Goal: Book appointment/travel/reservation

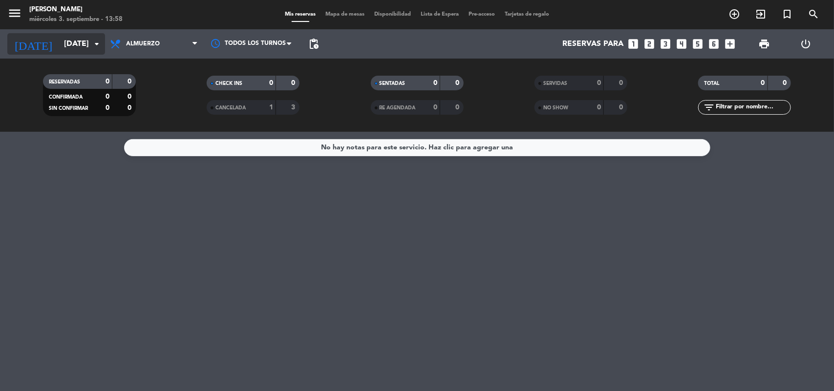
click at [99, 41] on icon "arrow_drop_down" at bounding box center [97, 44] width 12 height 12
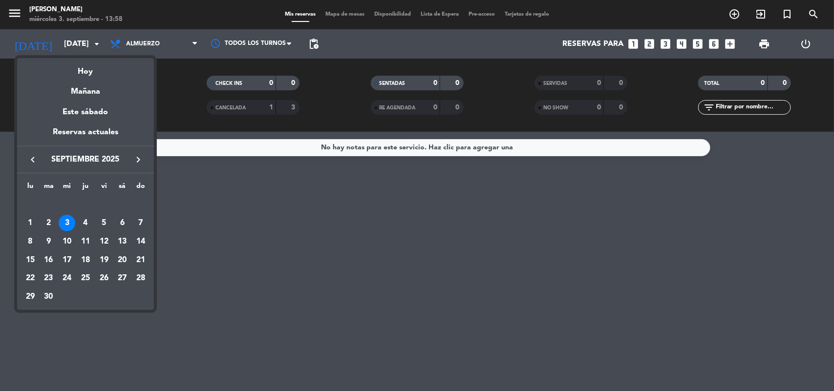
click at [33, 160] on icon "keyboard_arrow_left" at bounding box center [33, 160] width 12 height 12
click at [108, 276] on div "29" at bounding box center [104, 278] width 17 height 17
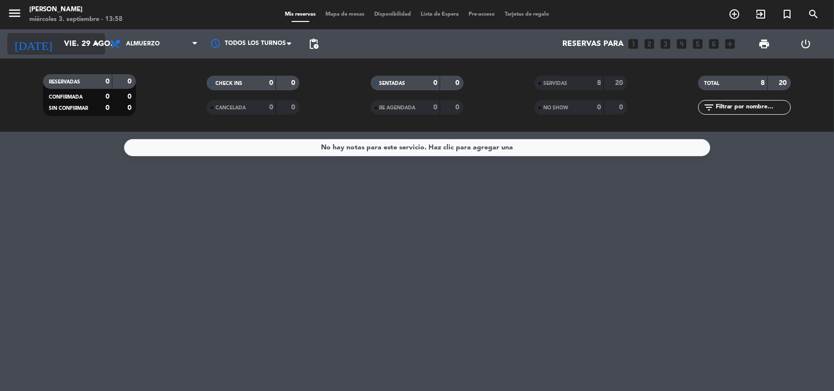
click at [99, 45] on icon "arrow_drop_down" at bounding box center [97, 44] width 12 height 12
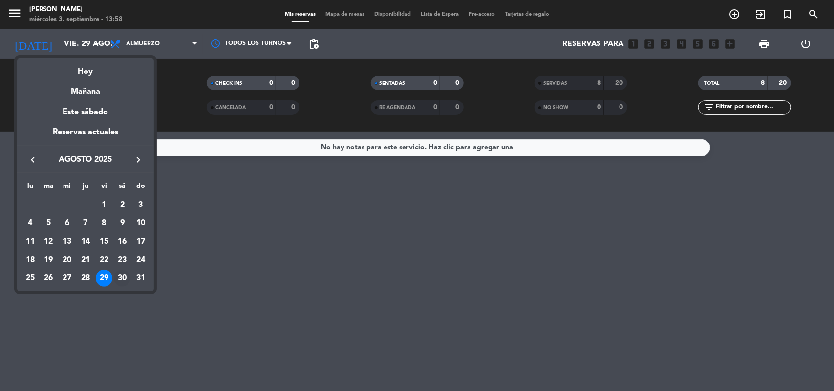
click at [121, 272] on div "30" at bounding box center [122, 278] width 17 height 17
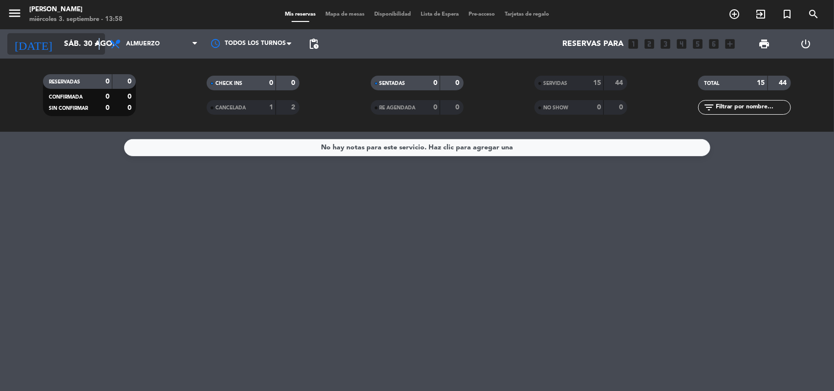
click at [99, 40] on icon "arrow_drop_down" at bounding box center [97, 44] width 12 height 12
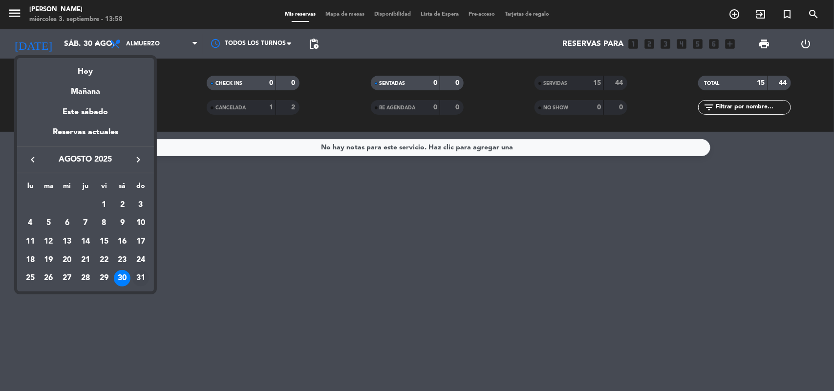
click at [142, 279] on div "31" at bounding box center [140, 278] width 17 height 17
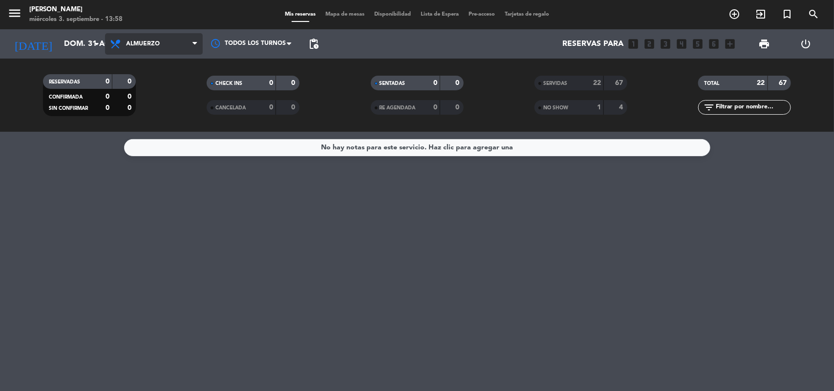
click at [137, 46] on span "Almuerzo" at bounding box center [143, 44] width 34 height 7
click at [153, 107] on div "menu [PERSON_NAME][DATE] 3. septiembre - 13:58 Mis reservas Mapa de mesas Dispo…" at bounding box center [417, 66] width 834 height 132
click at [98, 44] on icon "arrow_drop_down" at bounding box center [97, 44] width 12 height 12
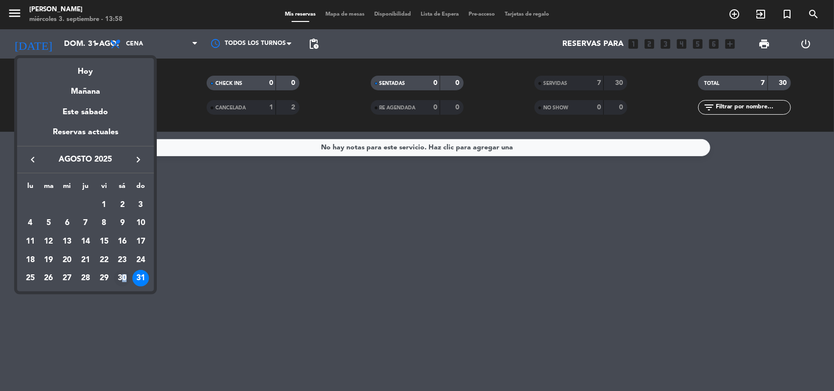
click at [125, 275] on div "30" at bounding box center [122, 278] width 17 height 17
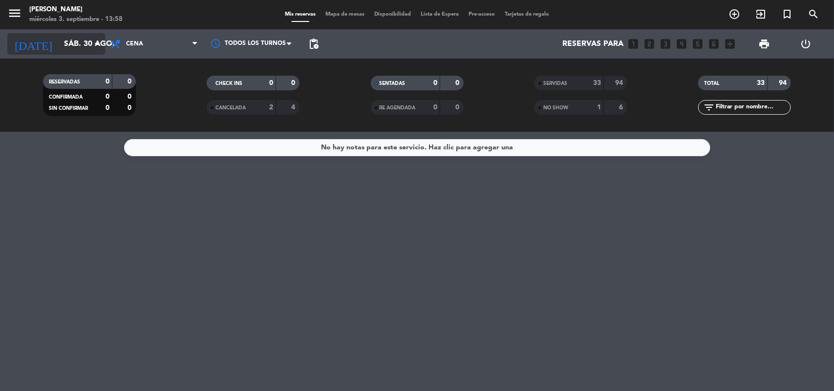
click at [99, 43] on icon "arrow_drop_down" at bounding box center [97, 44] width 12 height 12
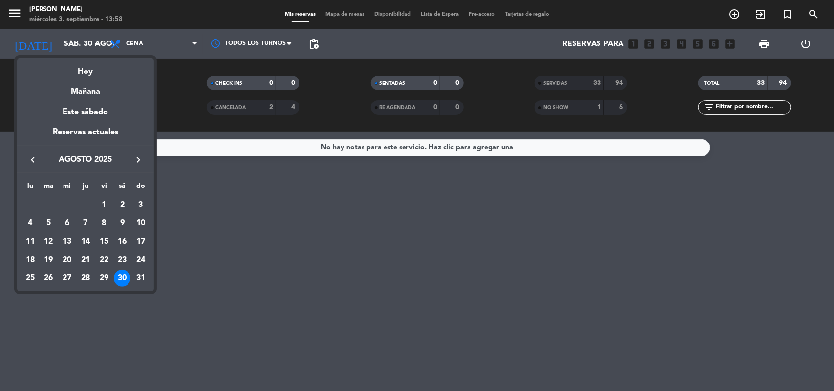
click at [137, 157] on icon "keyboard_arrow_right" at bounding box center [138, 160] width 12 height 12
click at [32, 218] on div "1" at bounding box center [30, 223] width 17 height 17
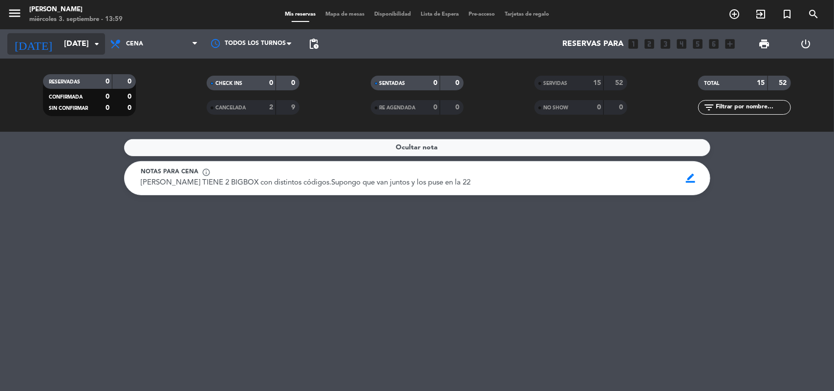
click at [99, 40] on icon "arrow_drop_down" at bounding box center [97, 44] width 12 height 12
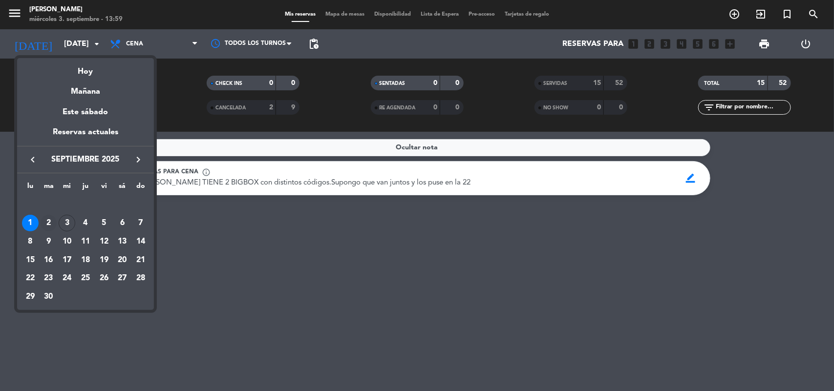
click at [49, 223] on div "2" at bounding box center [49, 223] width 17 height 17
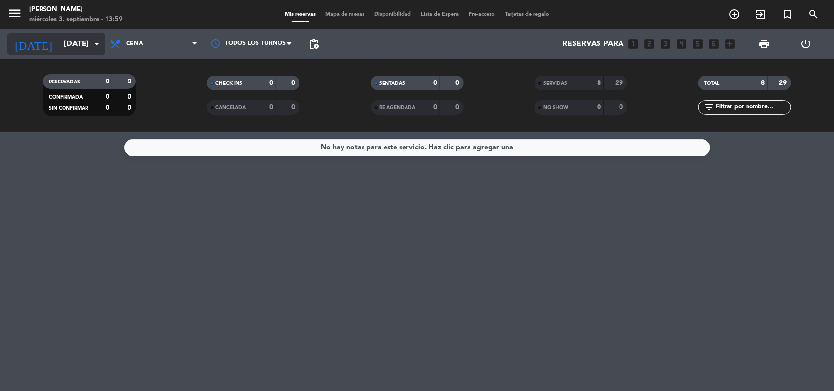
click at [97, 43] on icon "arrow_drop_down" at bounding box center [97, 44] width 12 height 12
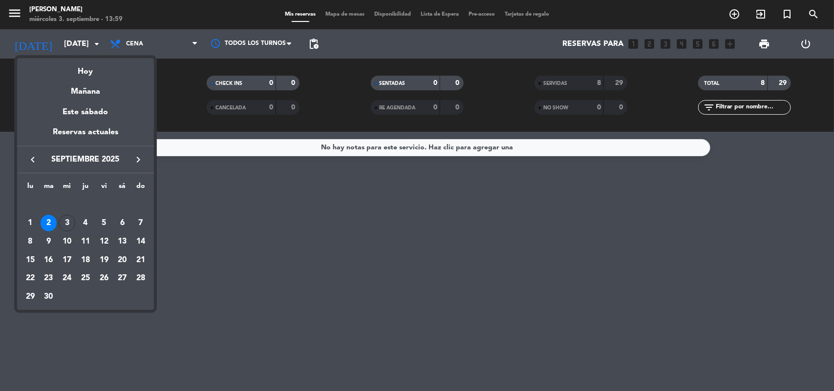
drag, startPoint x: 199, startPoint y: 256, endPoint x: 169, endPoint y: 132, distance: 126.8
click at [186, 213] on div at bounding box center [417, 195] width 834 height 391
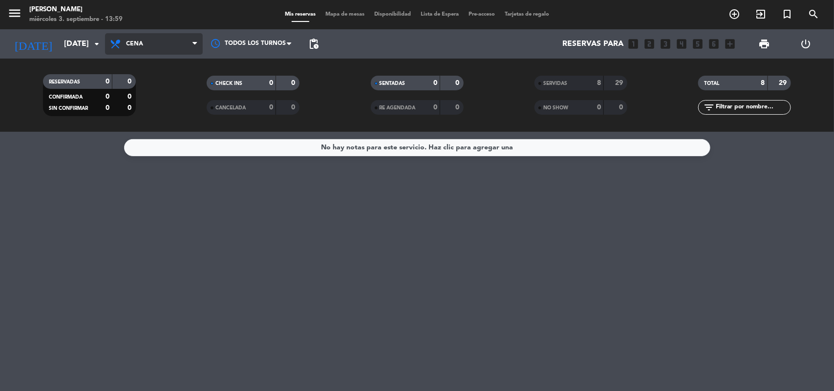
click at [178, 42] on span "Cena" at bounding box center [154, 43] width 98 height 21
click at [139, 84] on div "menu [PERSON_NAME][DATE] 3. septiembre - 13:59 Mis reservas Mapa de mesas Dispo…" at bounding box center [417, 66] width 834 height 132
click at [103, 42] on div "[DATE] [DATE] arrow_drop_down" at bounding box center [56, 43] width 98 height 21
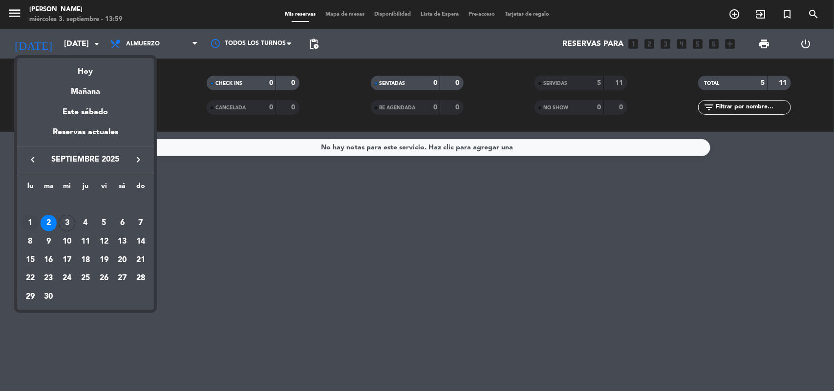
click at [28, 220] on div "1" at bounding box center [30, 223] width 17 height 17
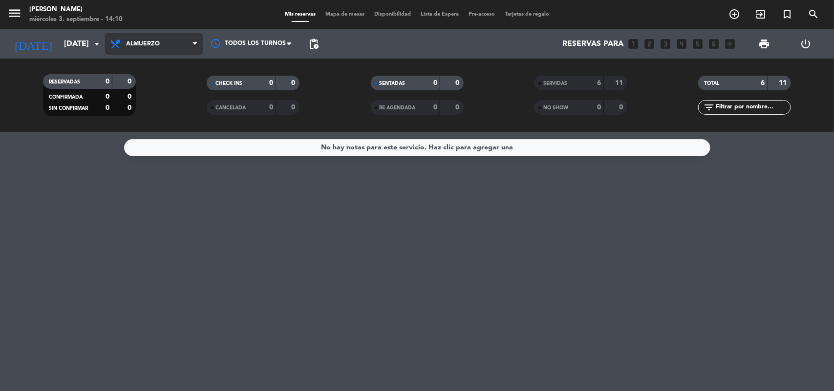
click at [145, 49] on span "Almuerzo" at bounding box center [154, 43] width 98 height 21
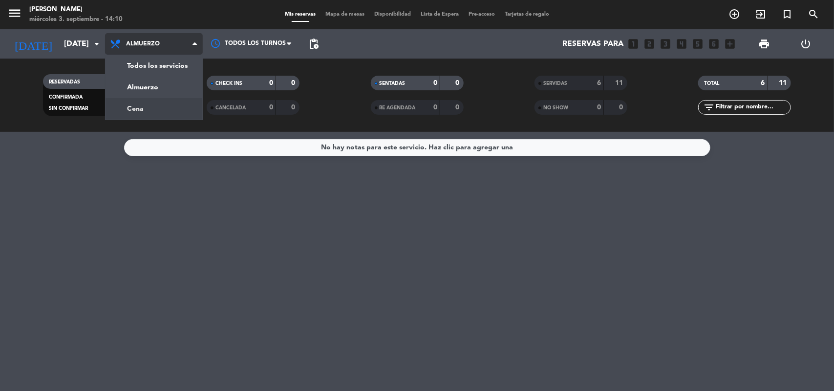
click at [152, 104] on div "menu [PERSON_NAME][DATE] 3. septiembre - 14:10 Mis reservas Mapa de mesas Dispo…" at bounding box center [417, 66] width 834 height 132
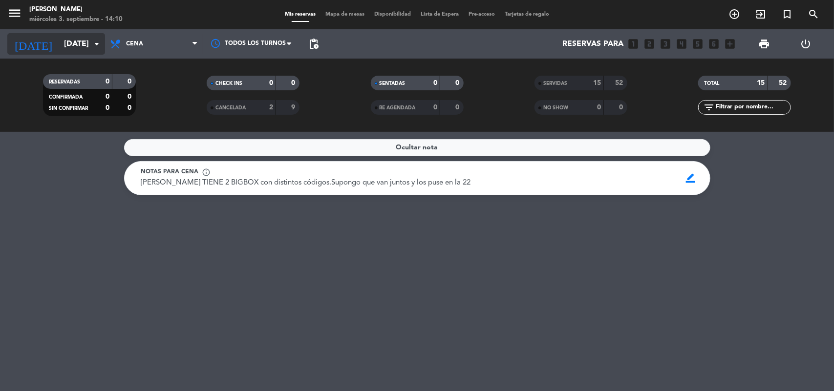
click at [93, 43] on icon "arrow_drop_down" at bounding box center [97, 44] width 12 height 12
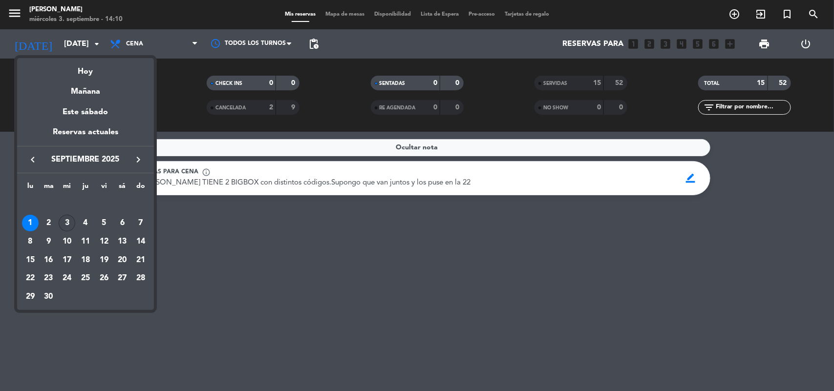
click at [72, 221] on div "3" at bounding box center [67, 223] width 17 height 17
type input "[DATE]"
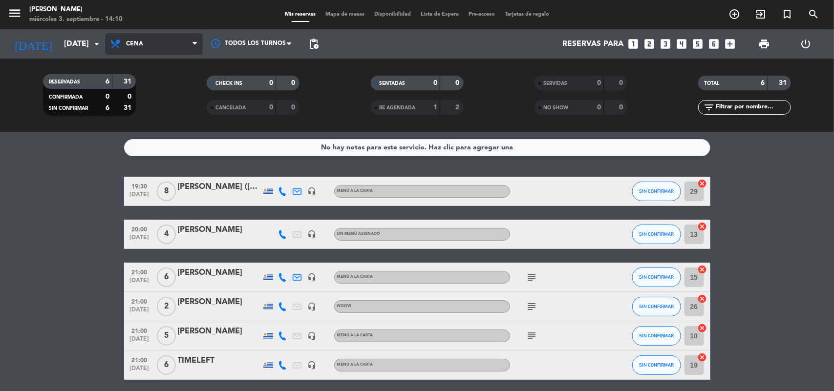
click at [154, 46] on span "Cena" at bounding box center [154, 43] width 98 height 21
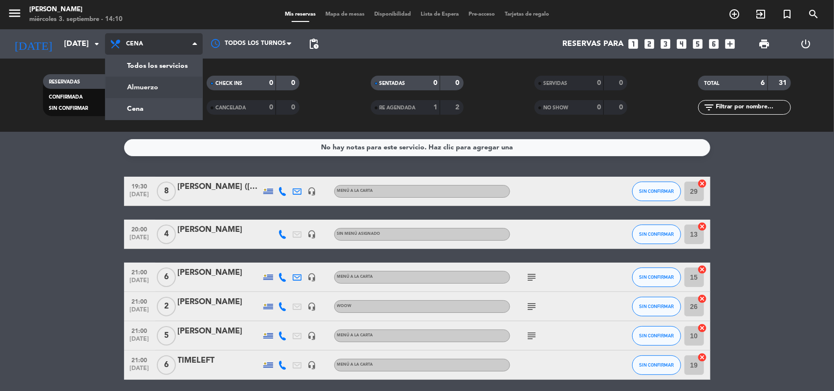
click at [152, 86] on div "menu [PERSON_NAME][DATE] 3. septiembre - 14:10 Mis reservas Mapa de mesas Dispo…" at bounding box center [417, 66] width 834 height 132
